Goal: Find contact information: Find contact information

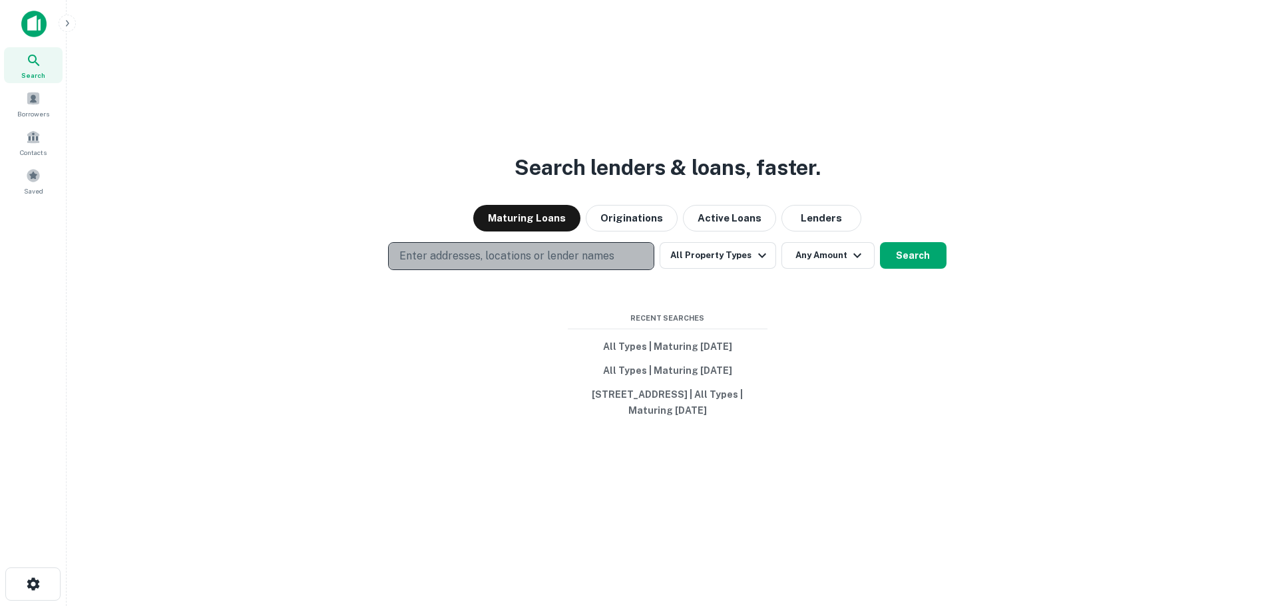
click at [502, 247] on button "Enter addresses, locations or lender names" at bounding box center [521, 256] width 266 height 28
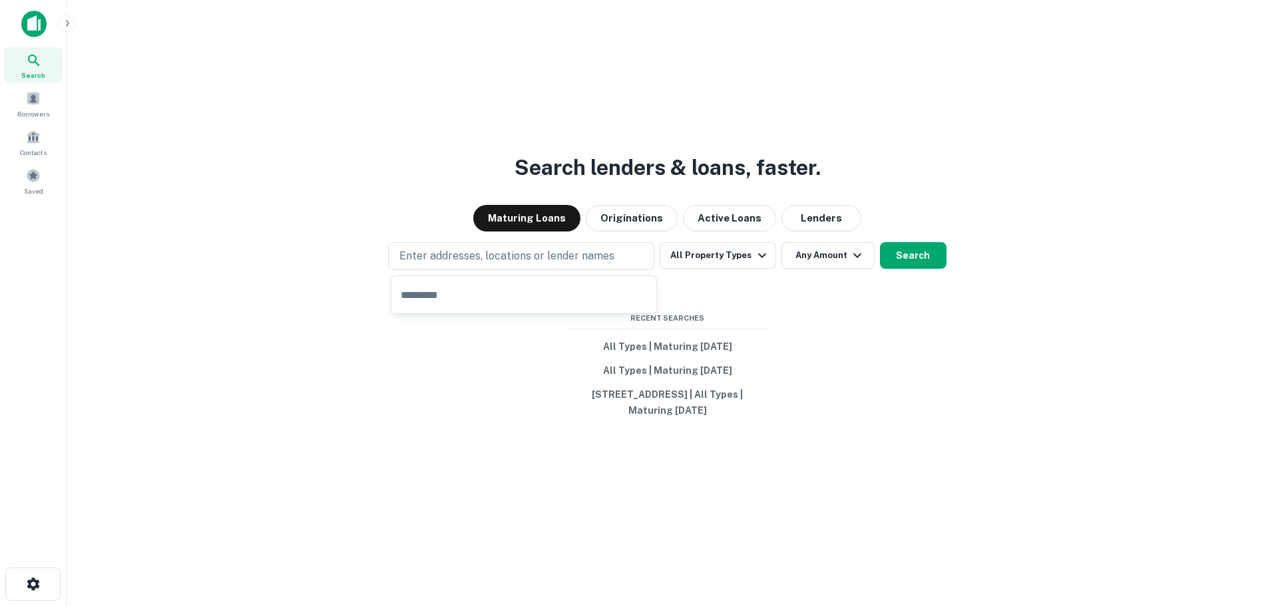
type input "**********"
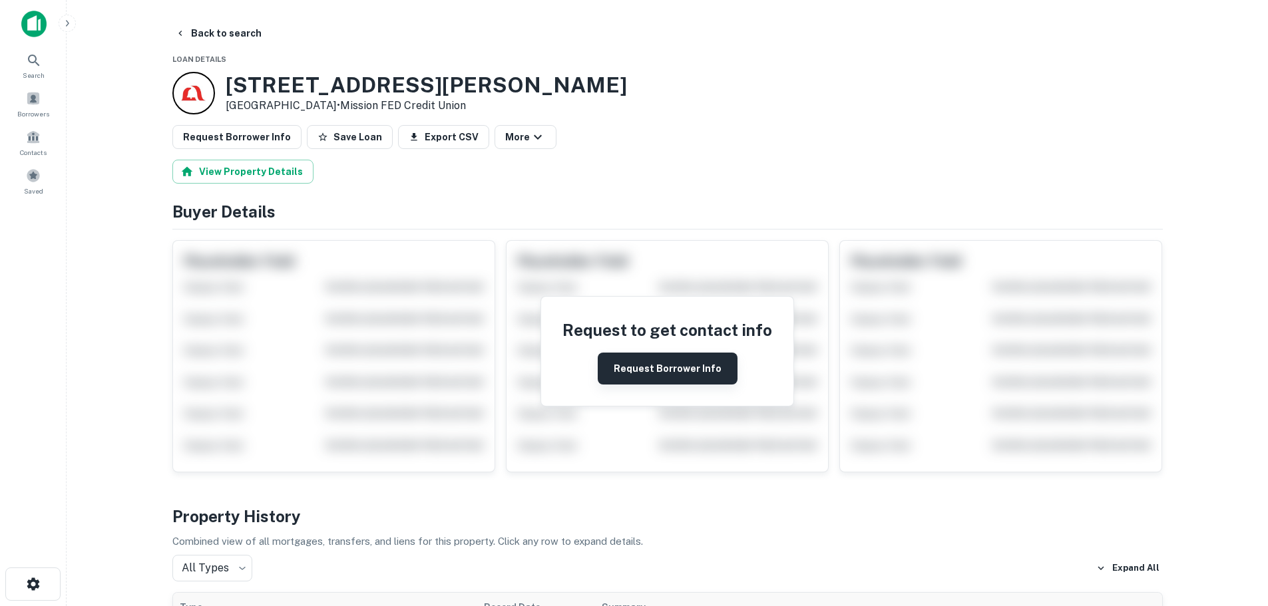
click at [664, 369] on button "Request Borrower Info" at bounding box center [668, 369] width 140 height 32
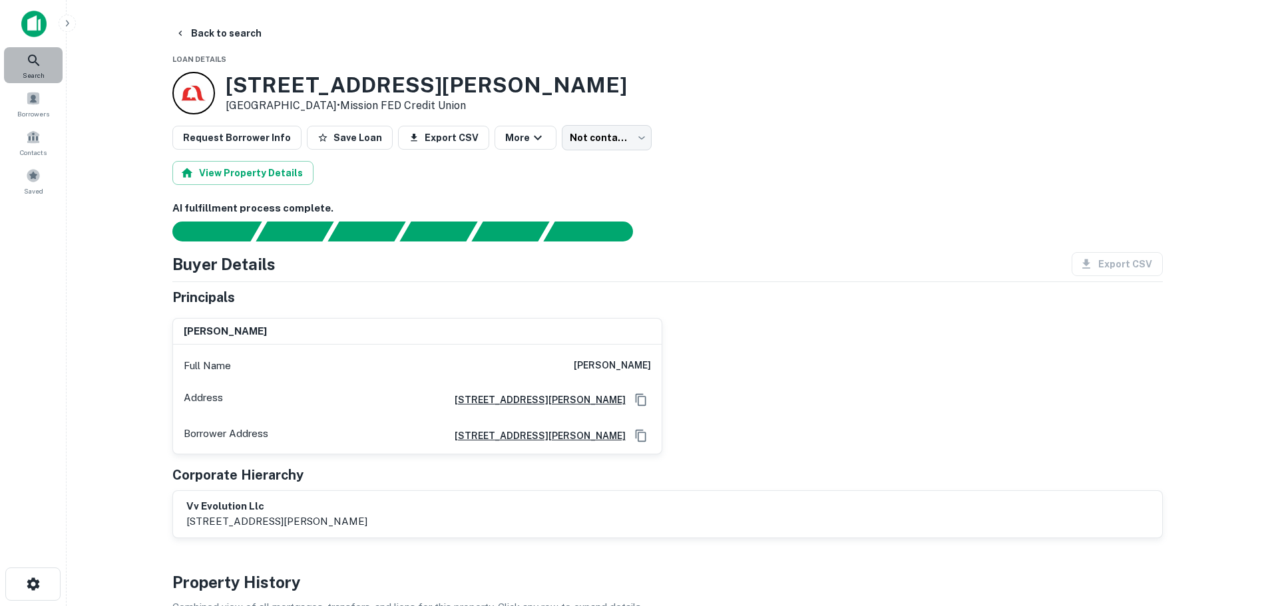
click at [29, 61] on icon at bounding box center [34, 61] width 16 height 16
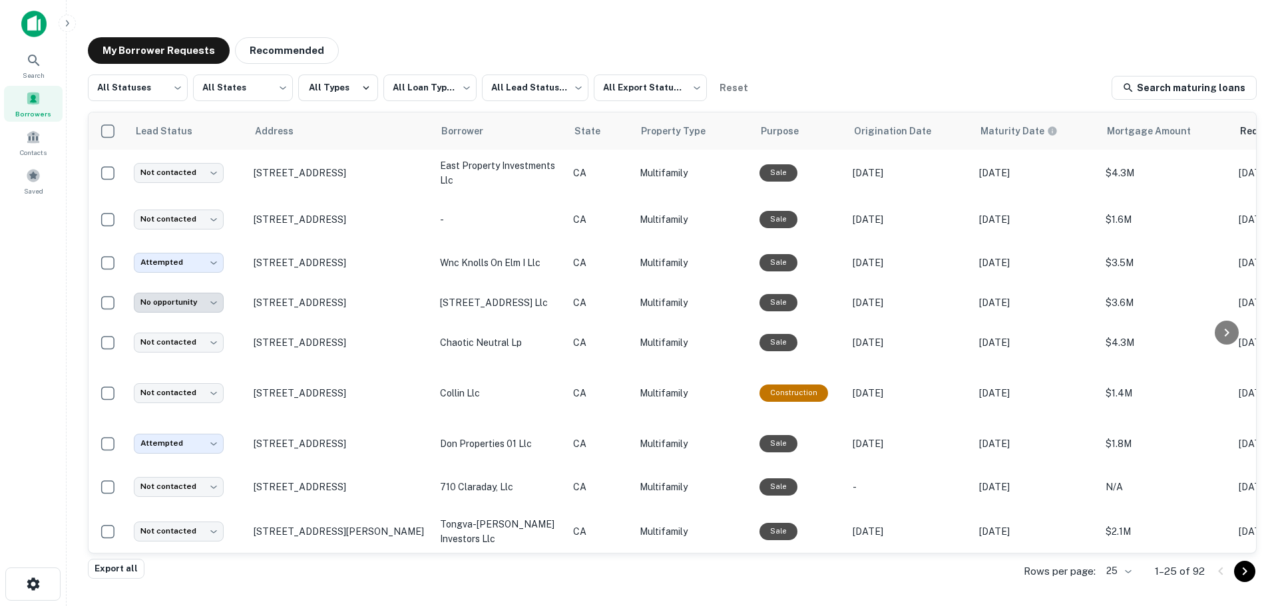
click at [45, 89] on div "Borrowers" at bounding box center [33, 104] width 59 height 36
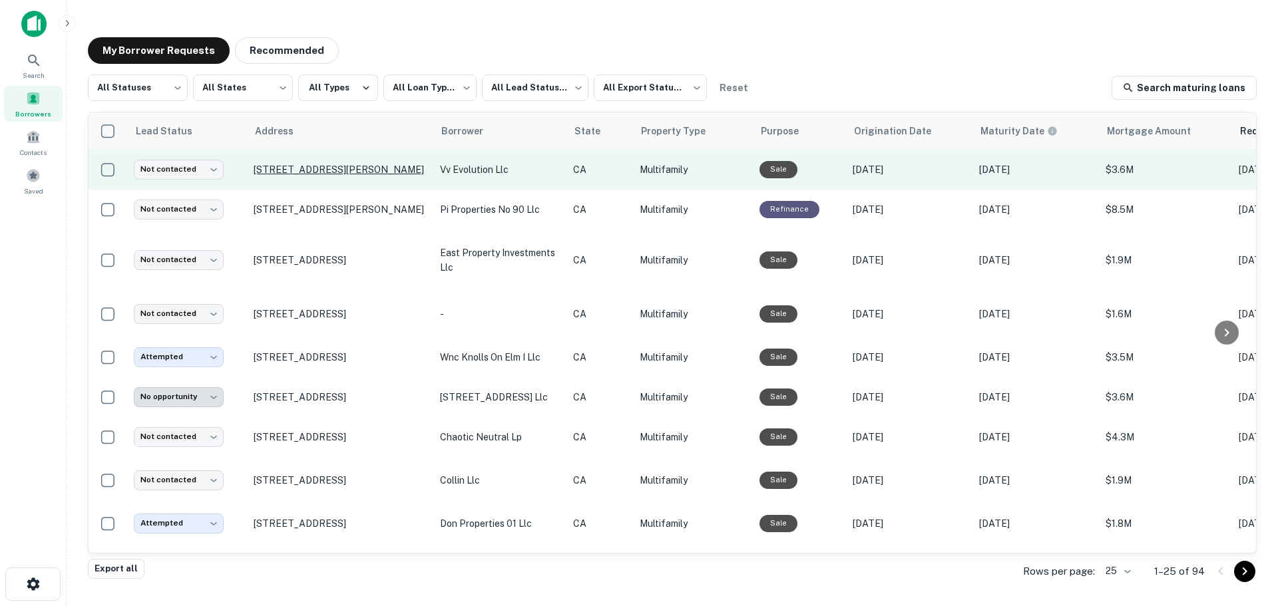
click at [287, 167] on p "4149 Hamilton St San Diego, CA 92104" at bounding box center [340, 170] width 173 height 12
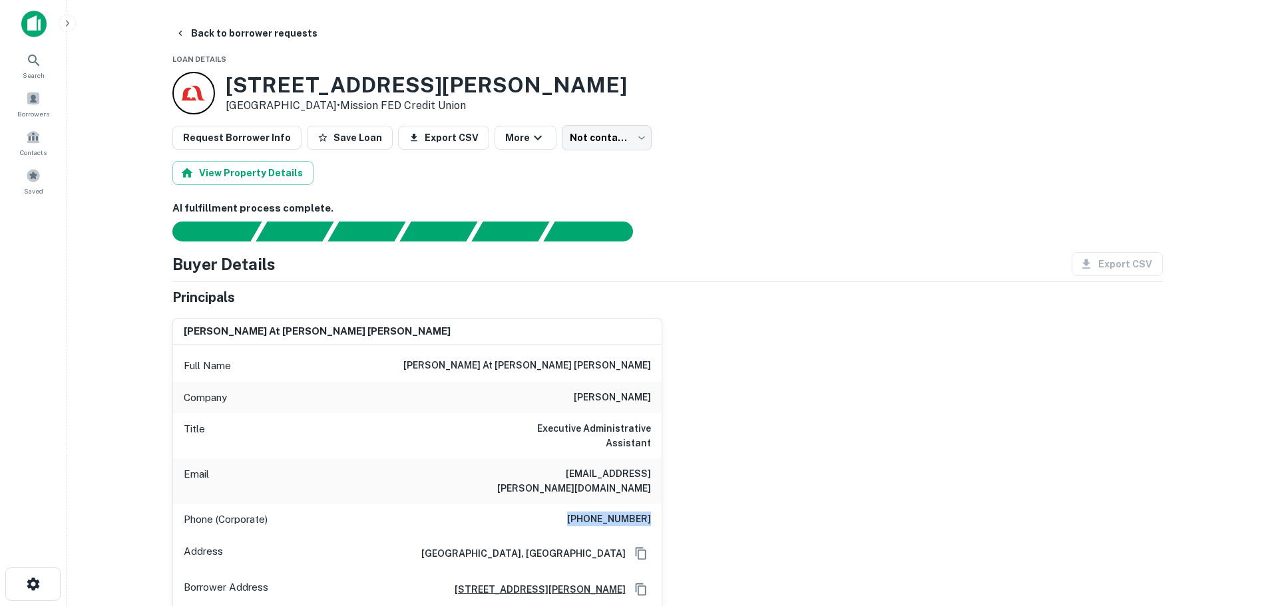
drag, startPoint x: 572, startPoint y: 491, endPoint x: 652, endPoint y: 490, distance: 79.9
click at [652, 504] on div "Phone (Corporate) (212) 345-7000" at bounding box center [417, 520] width 488 height 32
copy h6 "(212) 345-7000"
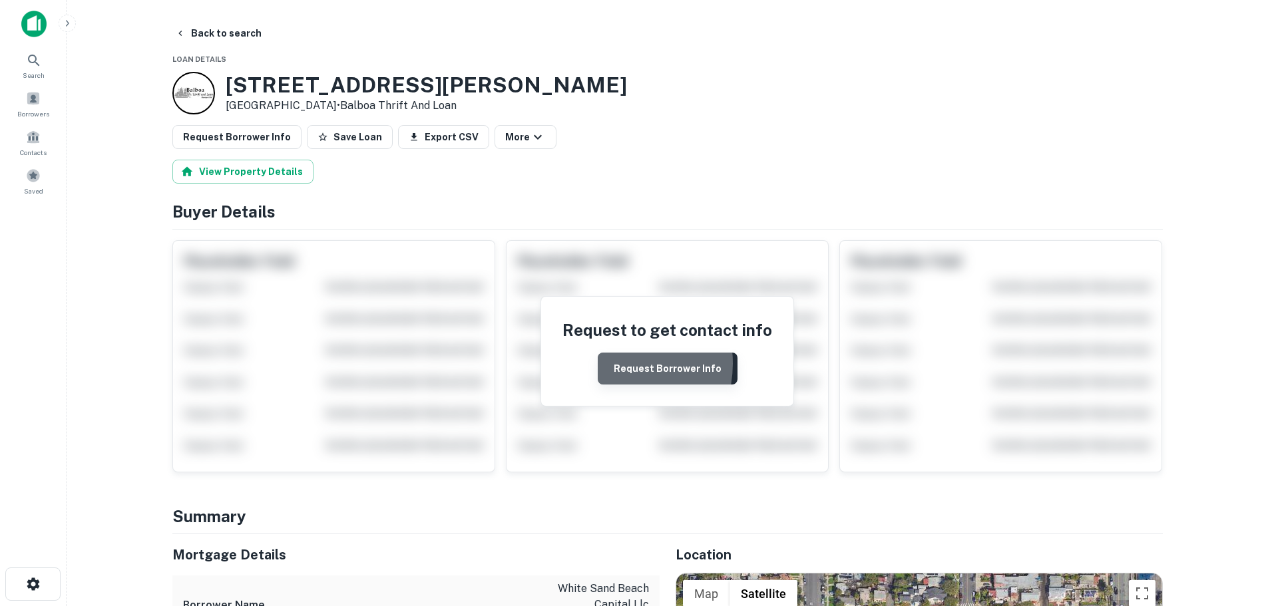
click at [612, 364] on button "Request Borrower Info" at bounding box center [668, 369] width 140 height 32
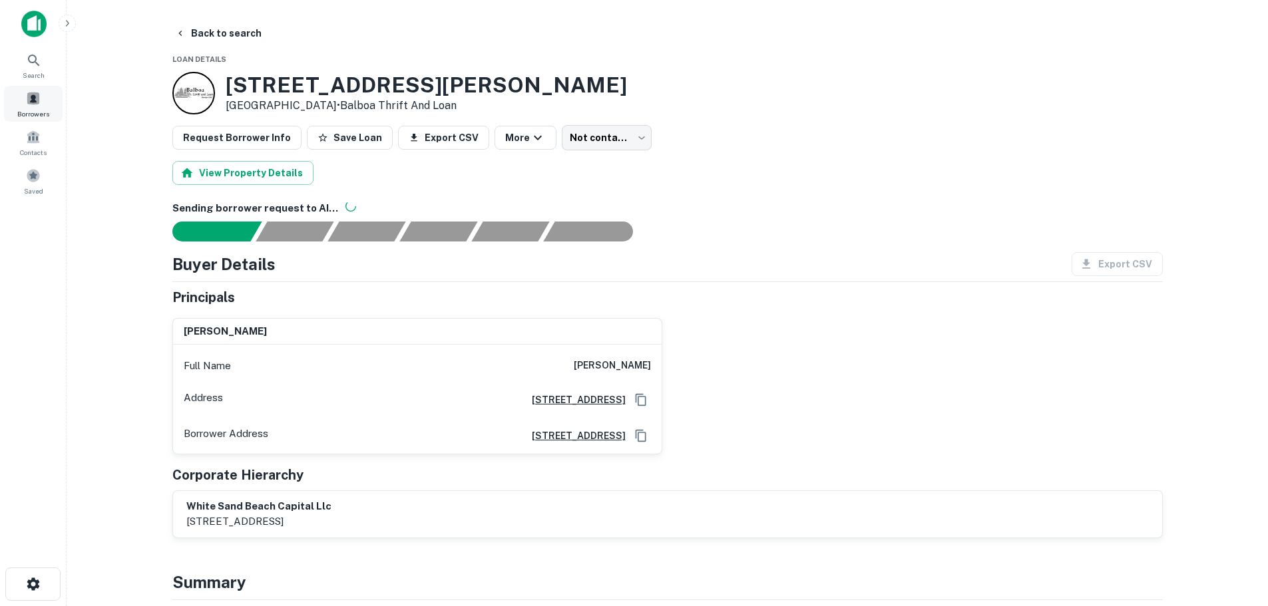
click at [40, 109] on span "Borrowers" at bounding box center [33, 113] width 32 height 11
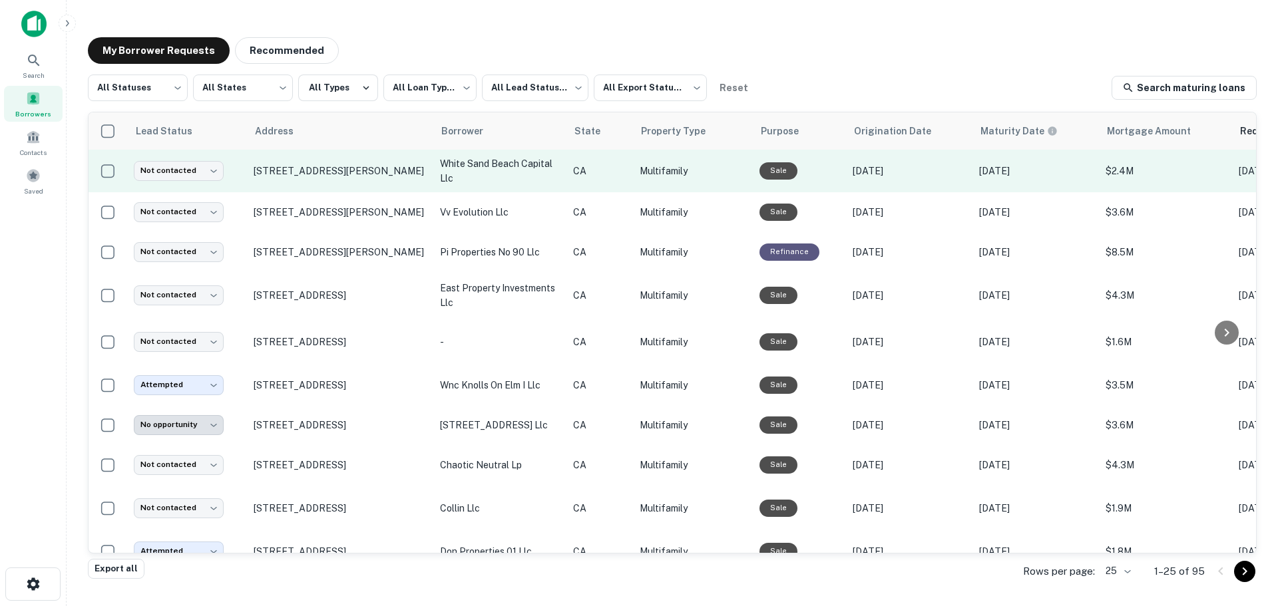
click at [323, 162] on td "[STREET_ADDRESS][PERSON_NAME]" at bounding box center [340, 171] width 186 height 43
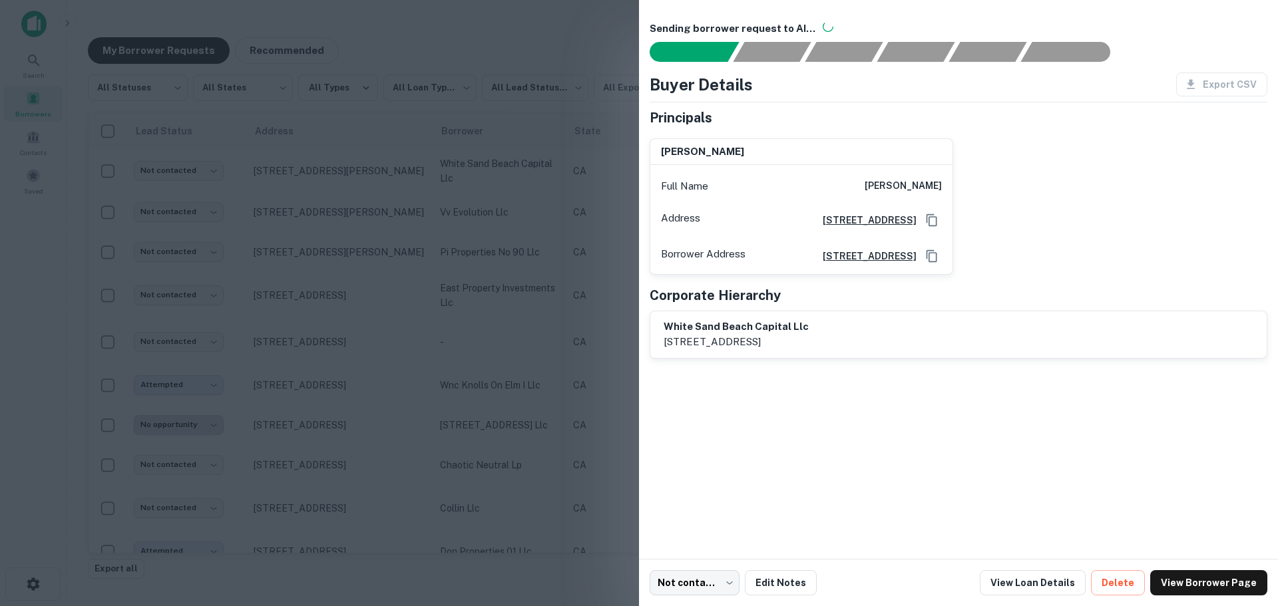
click at [328, 169] on div at bounding box center [639, 303] width 1278 height 606
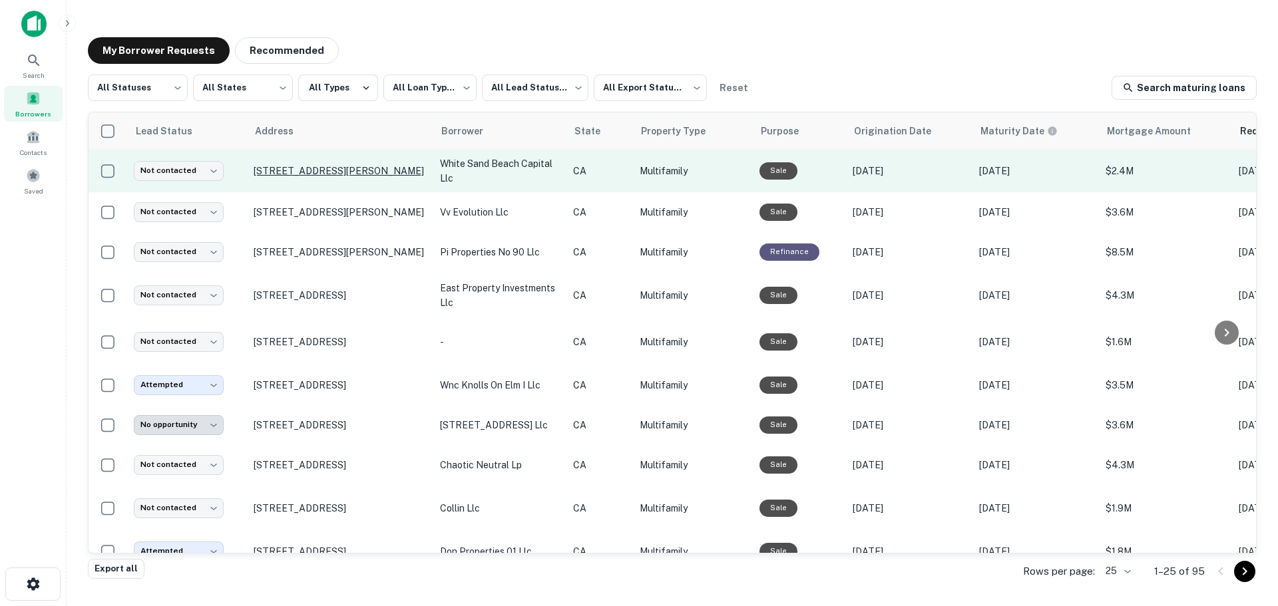
click at [330, 165] on p "[STREET_ADDRESS][PERSON_NAME]" at bounding box center [340, 171] width 173 height 12
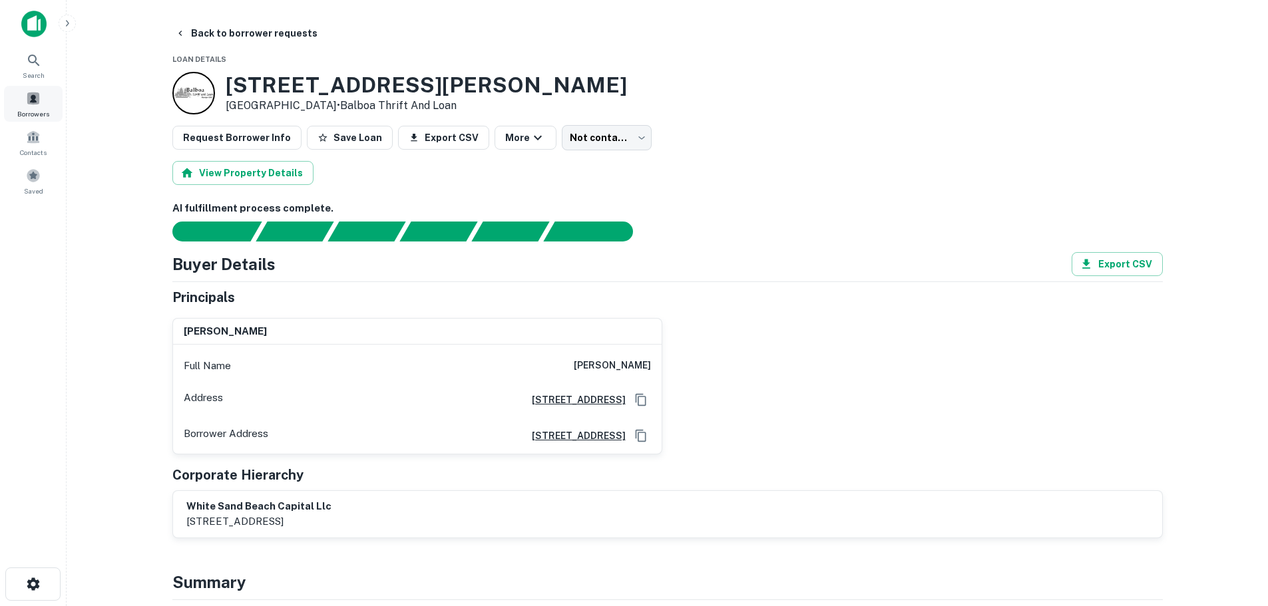
click at [38, 102] on span at bounding box center [33, 98] width 15 height 15
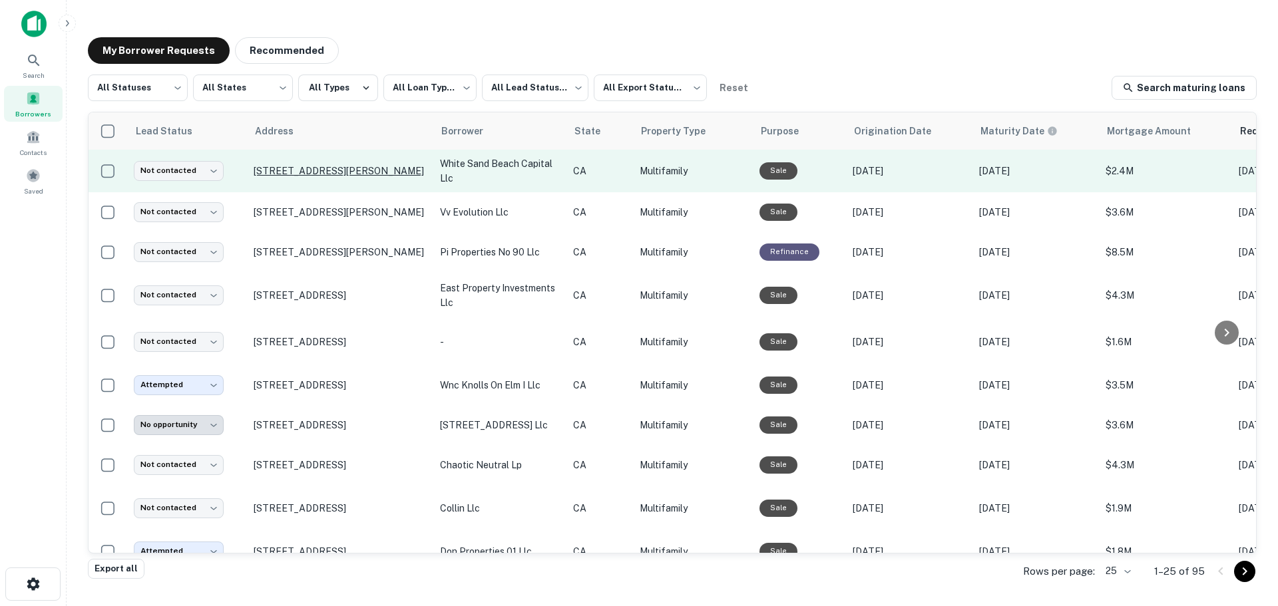
click at [293, 170] on p "[STREET_ADDRESS][PERSON_NAME]" at bounding box center [340, 171] width 173 height 12
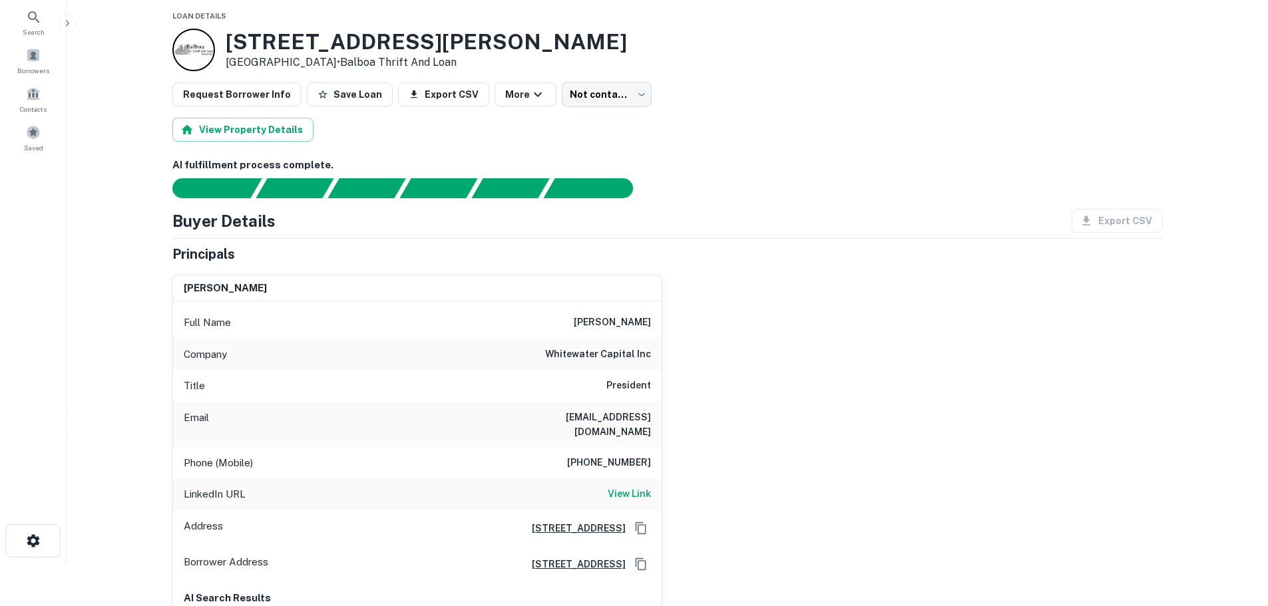
scroll to position [67, 0]
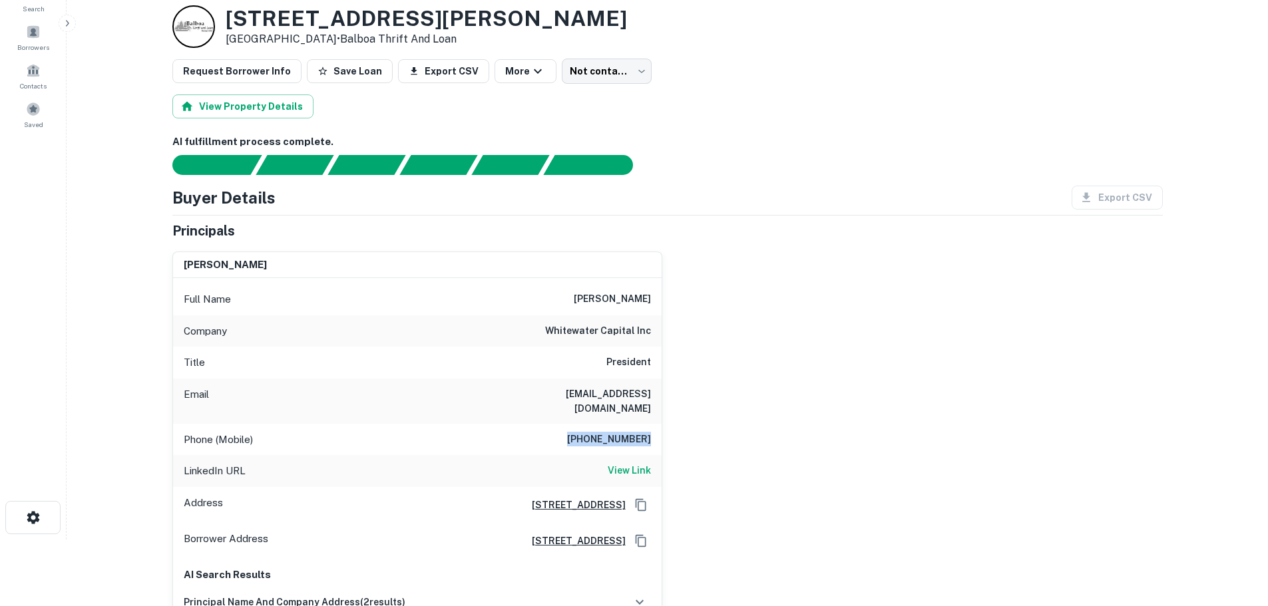
drag, startPoint x: 579, startPoint y: 421, endPoint x: 661, endPoint y: 433, distance: 82.8
click at [661, 433] on div "Phone (Mobile) [PHONE_NUMBER]" at bounding box center [417, 440] width 488 height 32
copy h6 "[PHONE_NUMBER]"
